Goal: Transaction & Acquisition: Purchase product/service

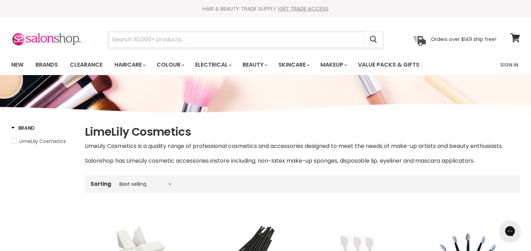
click at [160, 38] on input "Search" at bounding box center [236, 40] width 256 height 16
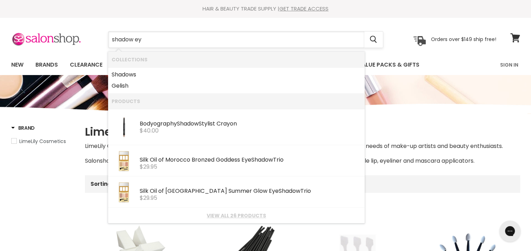
type input "shadow eye"
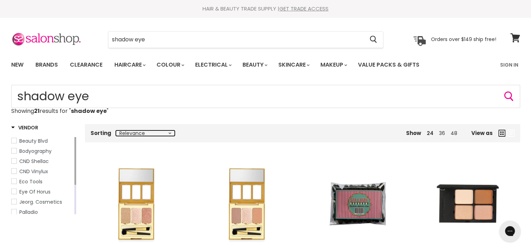
click at [142, 134] on select "Relevance Best Selling Lowest Price Highest Price Alphabetically, A-Z Alphabeti…" at bounding box center [145, 134] width 59 height 6
select select "price-ascending"
click at [116, 131] on select "Relevance Best Selling Lowest Price Highest Price Alphabetically, A-Z Alphabeti…" at bounding box center [145, 134] width 59 height 6
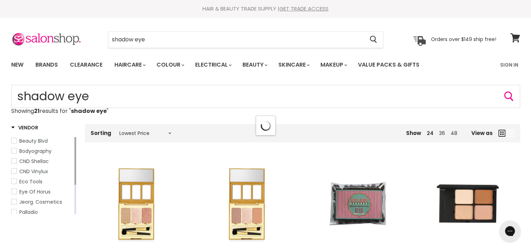
select select "price-ascending"
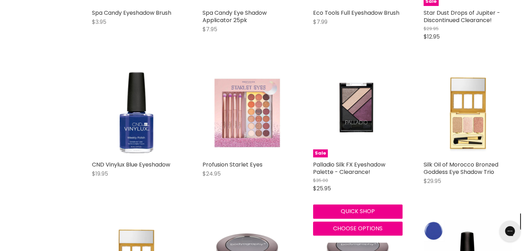
scroll to position [246, 0]
